Goal: Information Seeking & Learning: Learn about a topic

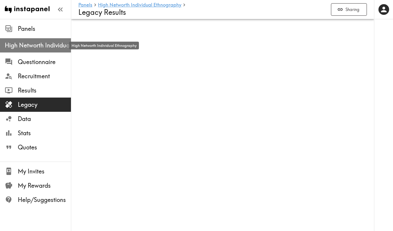
click at [15, 44] on span "High Networth Individual Ethnography" at bounding box center [38, 45] width 66 height 8
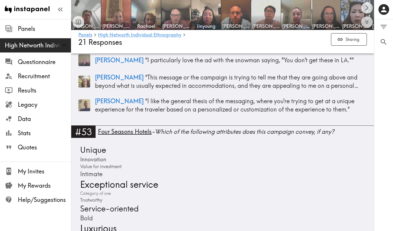
scroll to position [4536, 0]
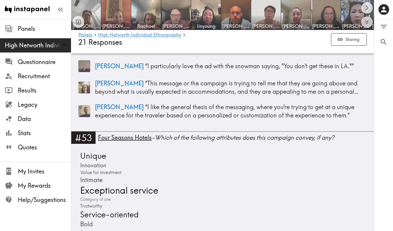
click at [241, 162] on div "Unique Innovation Value for investment Intimate Exceptional service Category of…" at bounding box center [222, 198] width 289 height 96
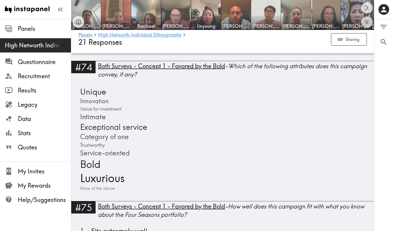
scroll to position [6252, 0]
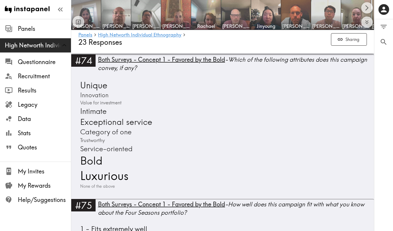
scroll to position [6312, 0]
